Goal: Task Accomplishment & Management: Use online tool/utility

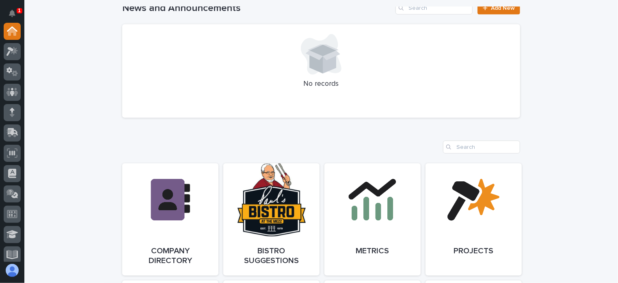
scroll to position [731, 0]
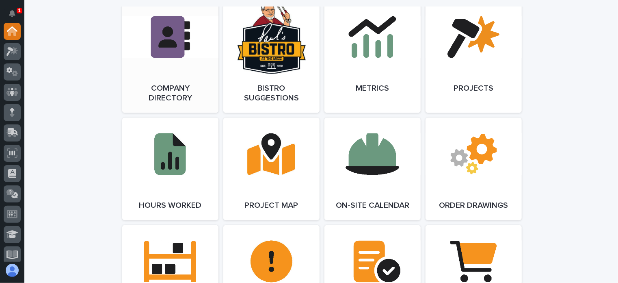
click at [176, 81] on link "Open Link" at bounding box center [170, 57] width 96 height 112
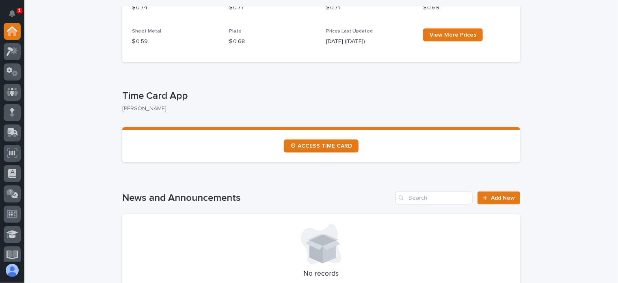
scroll to position [366, 0]
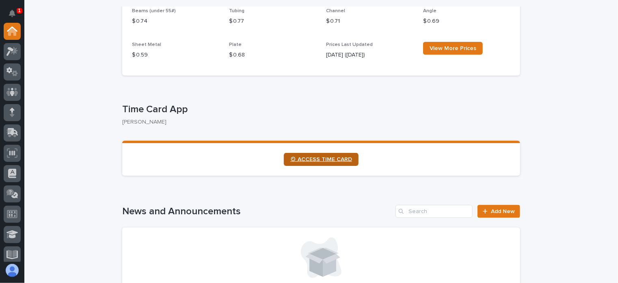
click at [315, 155] on link "⏲ ACCESS TIME CARD" at bounding box center [321, 159] width 75 height 13
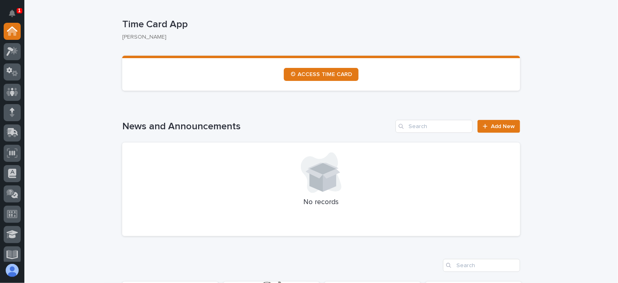
scroll to position [447, 0]
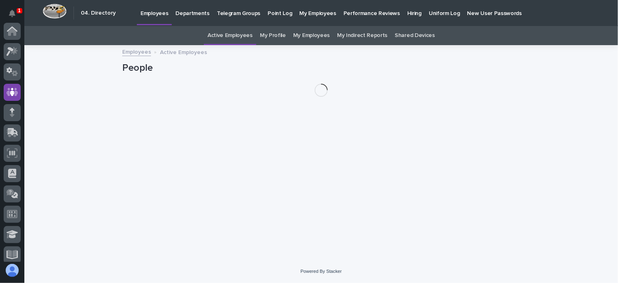
scroll to position [61, 0]
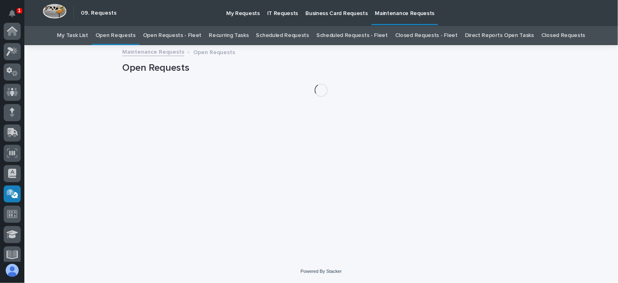
scroll to position [163, 0]
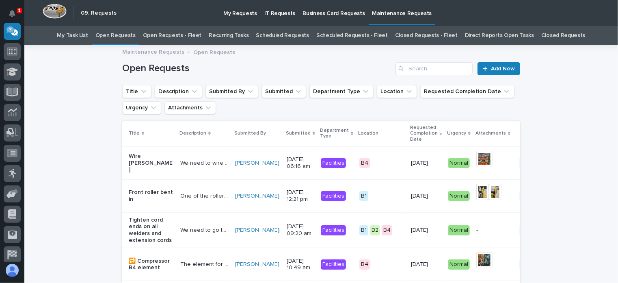
click at [183, 31] on link "Open Requests - Fleet" at bounding box center [172, 35] width 59 height 19
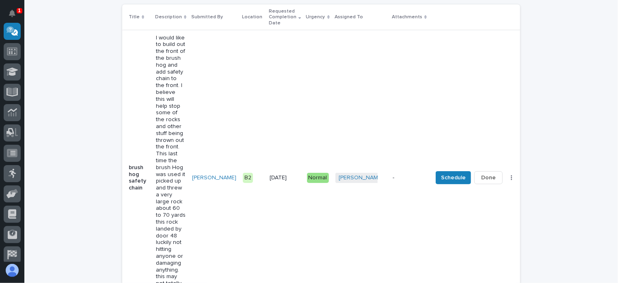
scroll to position [122, 0]
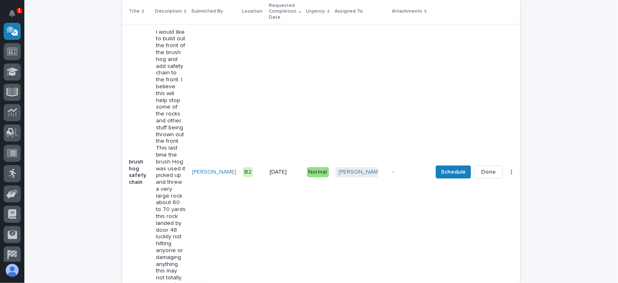
click at [482, 167] on span "Done" at bounding box center [489, 172] width 15 height 10
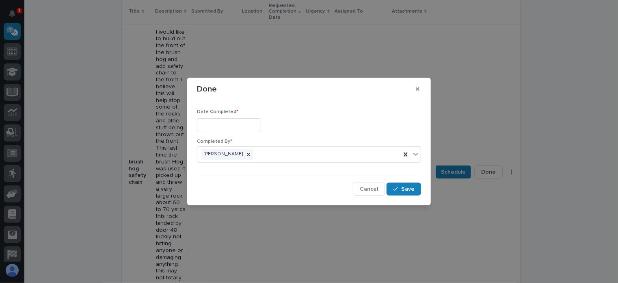
click at [213, 123] on input "text" at bounding box center [229, 125] width 64 height 14
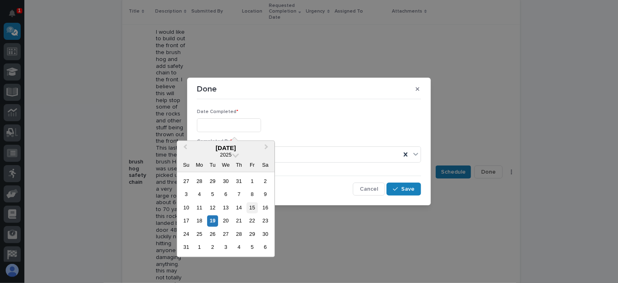
click at [252, 206] on div "15" at bounding box center [252, 207] width 11 height 11
type input "**********"
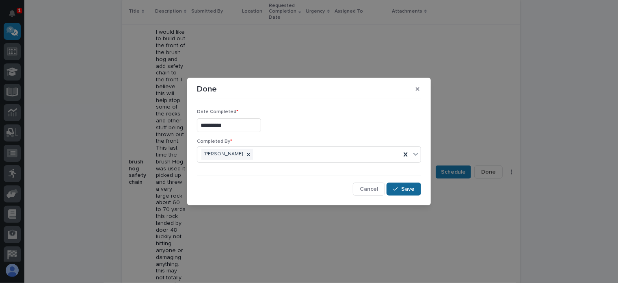
click at [414, 184] on button "Save" at bounding box center [404, 188] width 35 height 13
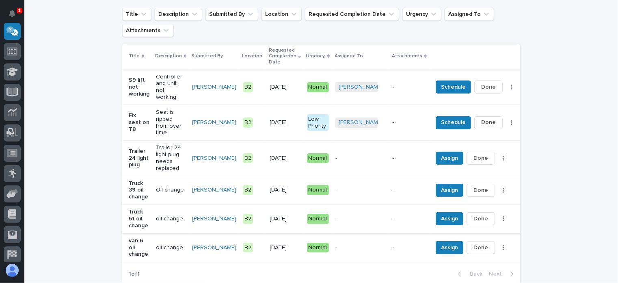
scroll to position [81, 0]
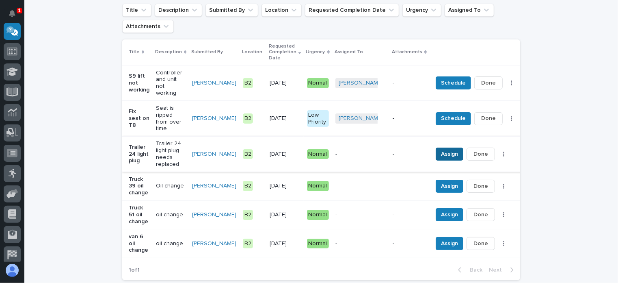
click at [441, 149] on span "Assign" at bounding box center [449, 154] width 17 height 10
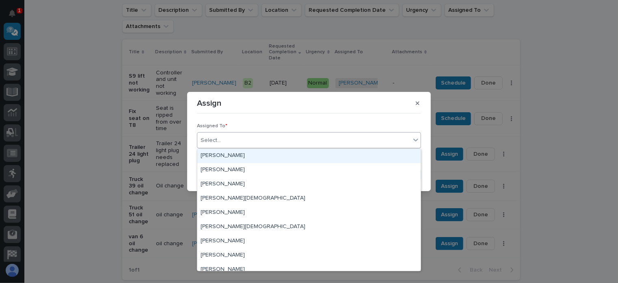
click at [229, 138] on div "Select..." at bounding box center [303, 140] width 213 height 13
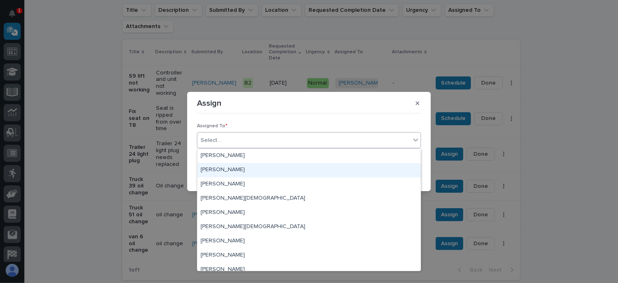
click at [240, 165] on div "Jeffery Sorensen" at bounding box center [308, 170] width 223 height 14
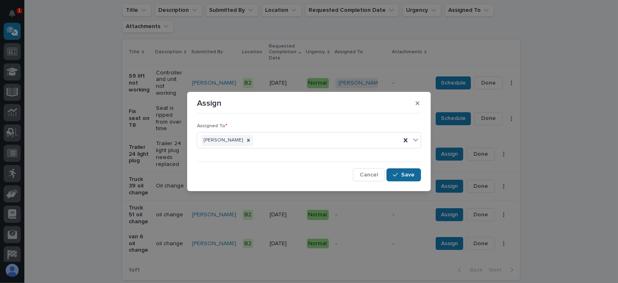
click at [407, 172] on span "Save" at bounding box center [407, 174] width 13 height 7
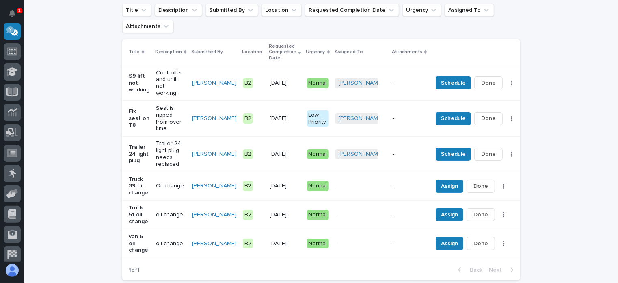
click at [358, 182] on p "-" at bounding box center [361, 185] width 51 height 7
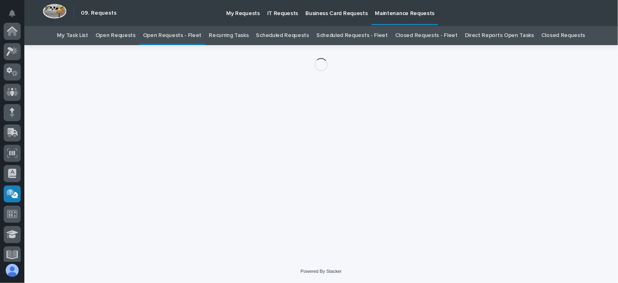
scroll to position [163, 0]
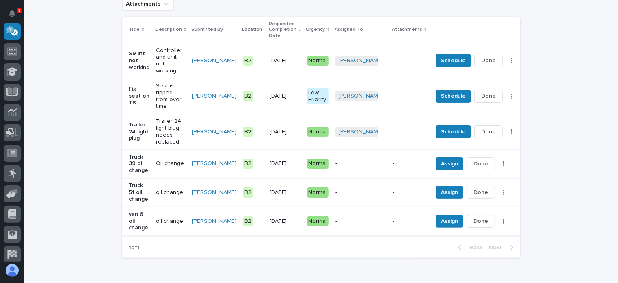
scroll to position [107, 0]
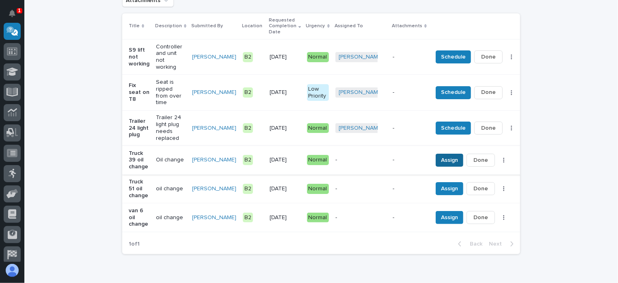
click at [441, 154] on button "Assign" at bounding box center [450, 160] width 28 height 13
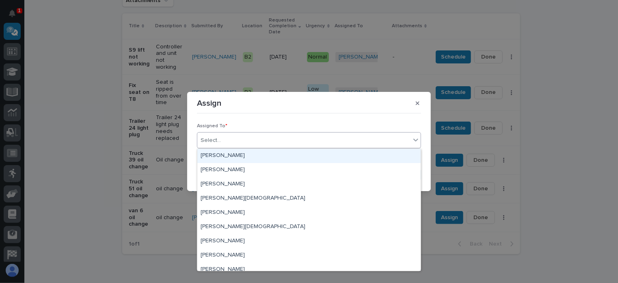
click at [222, 140] on div "Select..." at bounding box center [303, 140] width 213 height 13
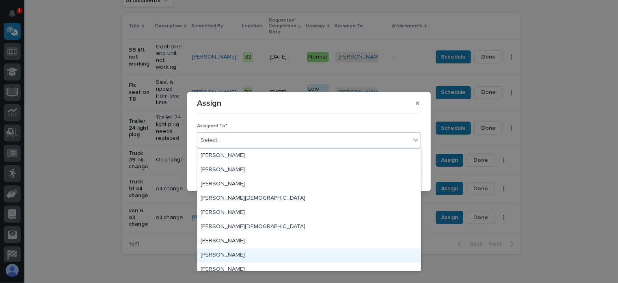
click at [215, 252] on div "Michael Pollard" at bounding box center [308, 255] width 223 height 14
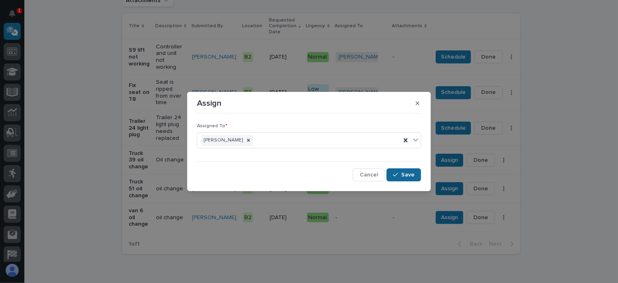
click at [402, 171] on button "Save" at bounding box center [404, 174] width 35 height 13
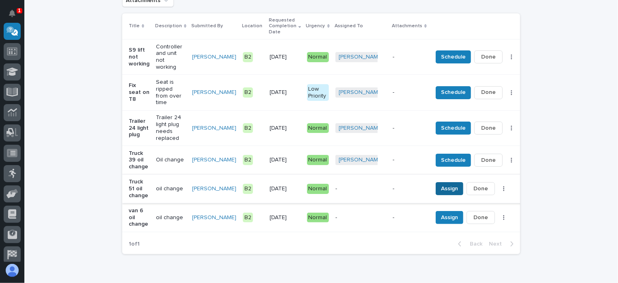
click at [441, 184] on span "Assign" at bounding box center [449, 189] width 17 height 10
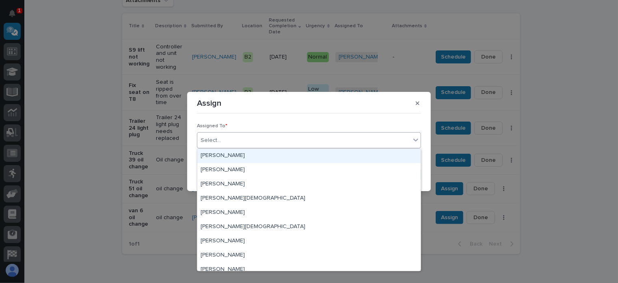
click at [239, 137] on div "Select..." at bounding box center [303, 140] width 213 height 13
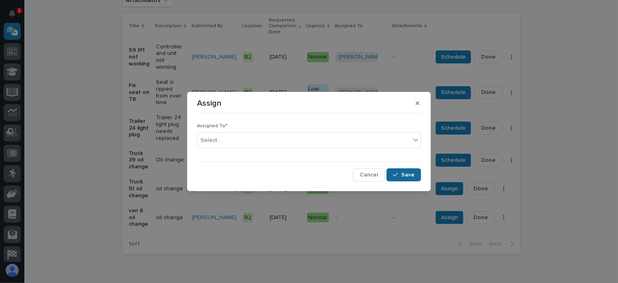
click at [404, 173] on span "Save" at bounding box center [407, 174] width 13 height 7
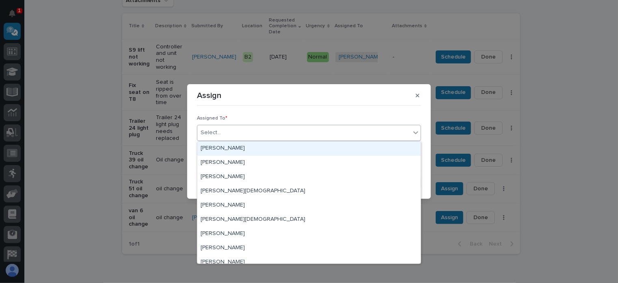
click at [235, 132] on div "Select..." at bounding box center [303, 132] width 213 height 13
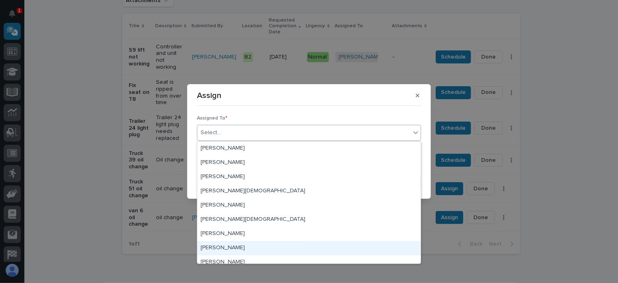
click at [217, 245] on div "Michael Pollard" at bounding box center [308, 248] width 223 height 14
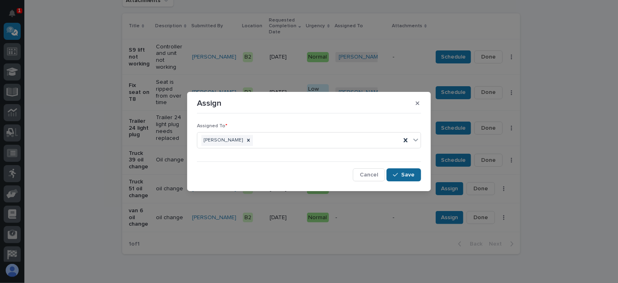
click at [411, 171] on span "Save" at bounding box center [407, 174] width 13 height 7
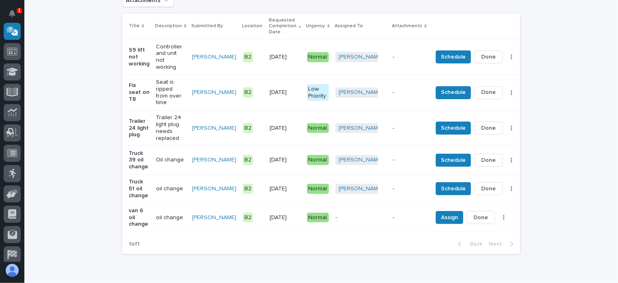
click at [365, 211] on div "-" at bounding box center [361, 217] width 51 height 13
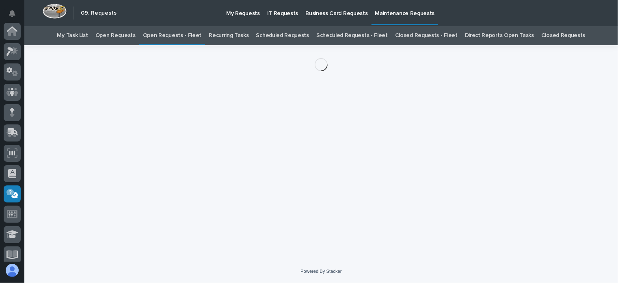
scroll to position [163, 0]
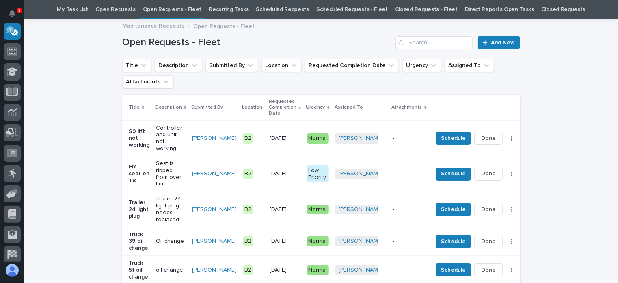
scroll to position [107, 0]
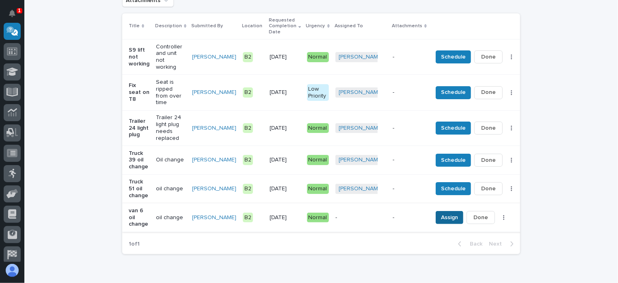
click at [441, 213] on span "Assign" at bounding box center [449, 218] width 17 height 10
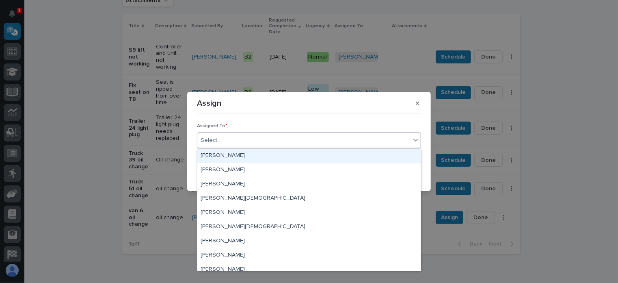
click at [212, 137] on div "Select..." at bounding box center [211, 140] width 20 height 9
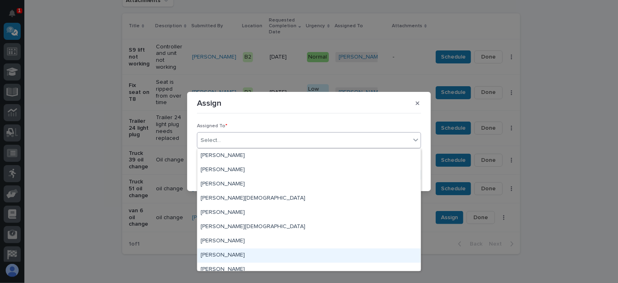
click at [226, 254] on div "Michael Pollard" at bounding box center [308, 255] width 223 height 14
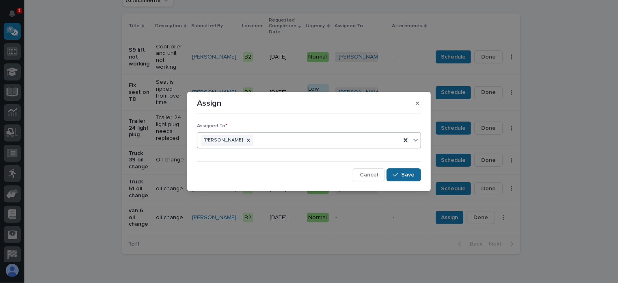
click at [404, 172] on span "Save" at bounding box center [407, 174] width 13 height 7
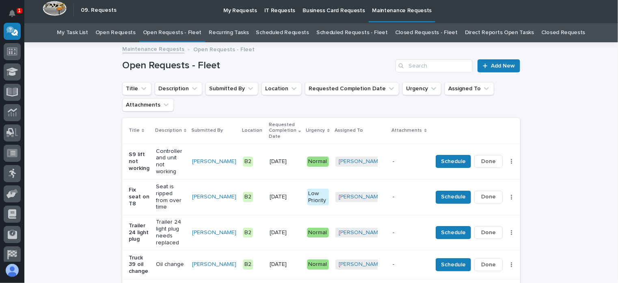
scroll to position [0, 0]
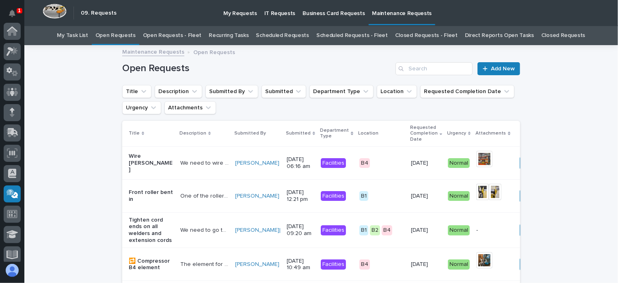
scroll to position [26, 0]
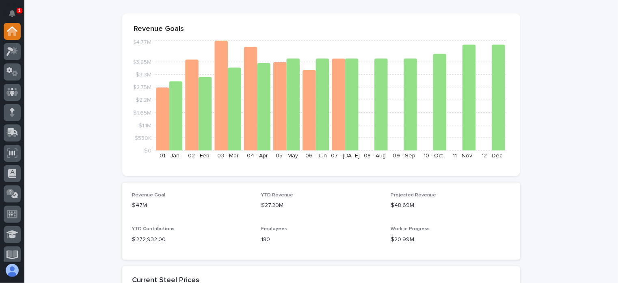
scroll to position [68, 0]
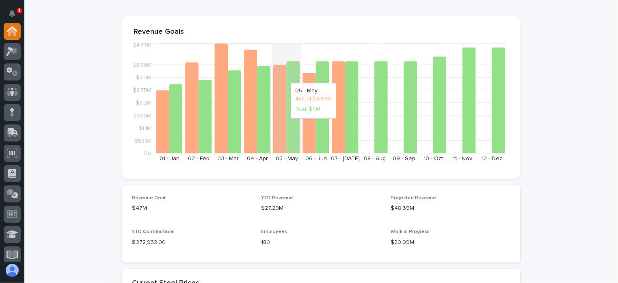
drag, startPoint x: 271, startPoint y: 74, endPoint x: 277, endPoint y: 125, distance: 52.0
click at [277, 125] on icon at bounding box center [279, 109] width 13 height 88
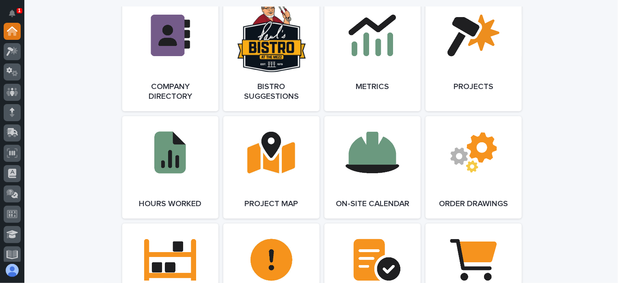
scroll to position [618, 0]
